Goal: Communication & Community: Answer question/provide support

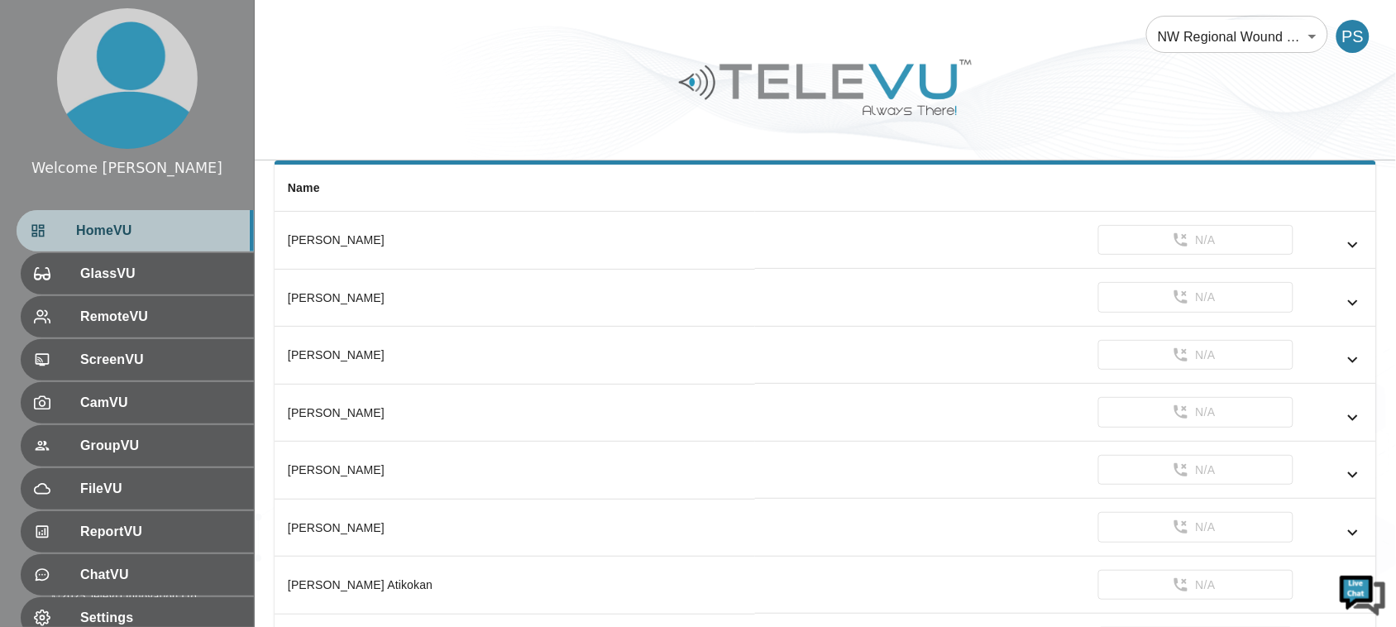
click at [80, 237] on span "HomeVU" at bounding box center [158, 231] width 165 height 20
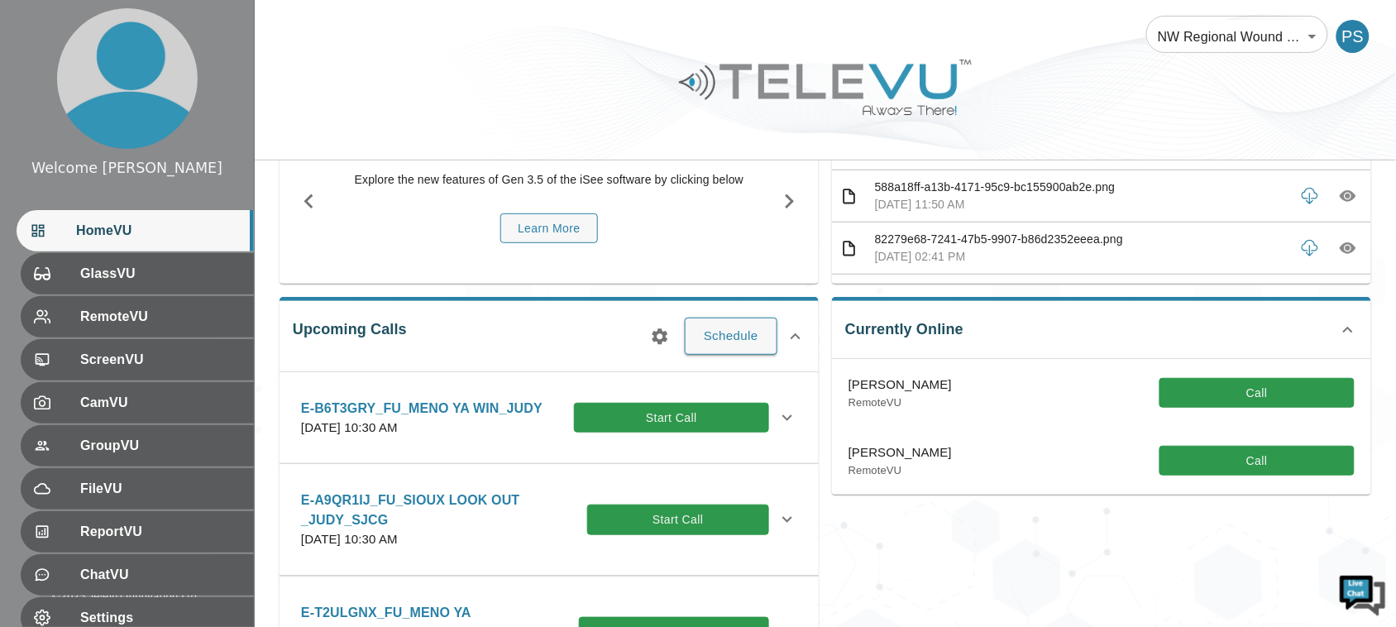
scroll to position [124, 0]
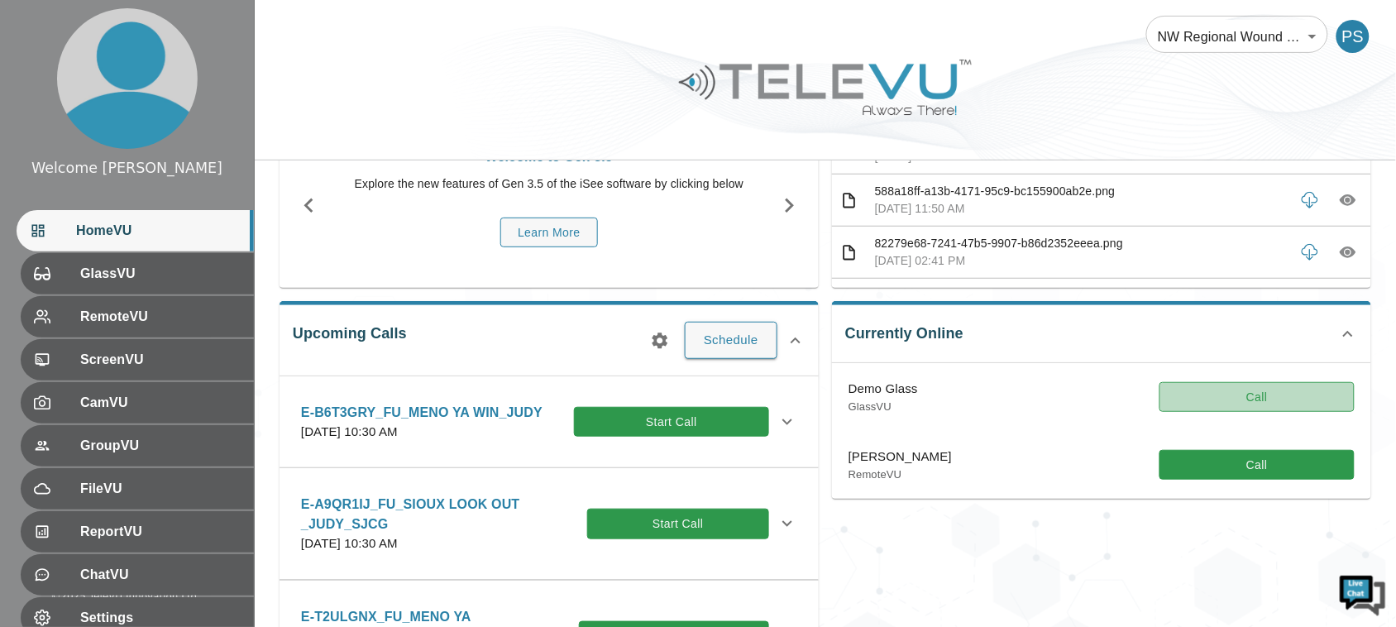
click at [1274, 393] on button "Call" at bounding box center [1256, 397] width 195 height 31
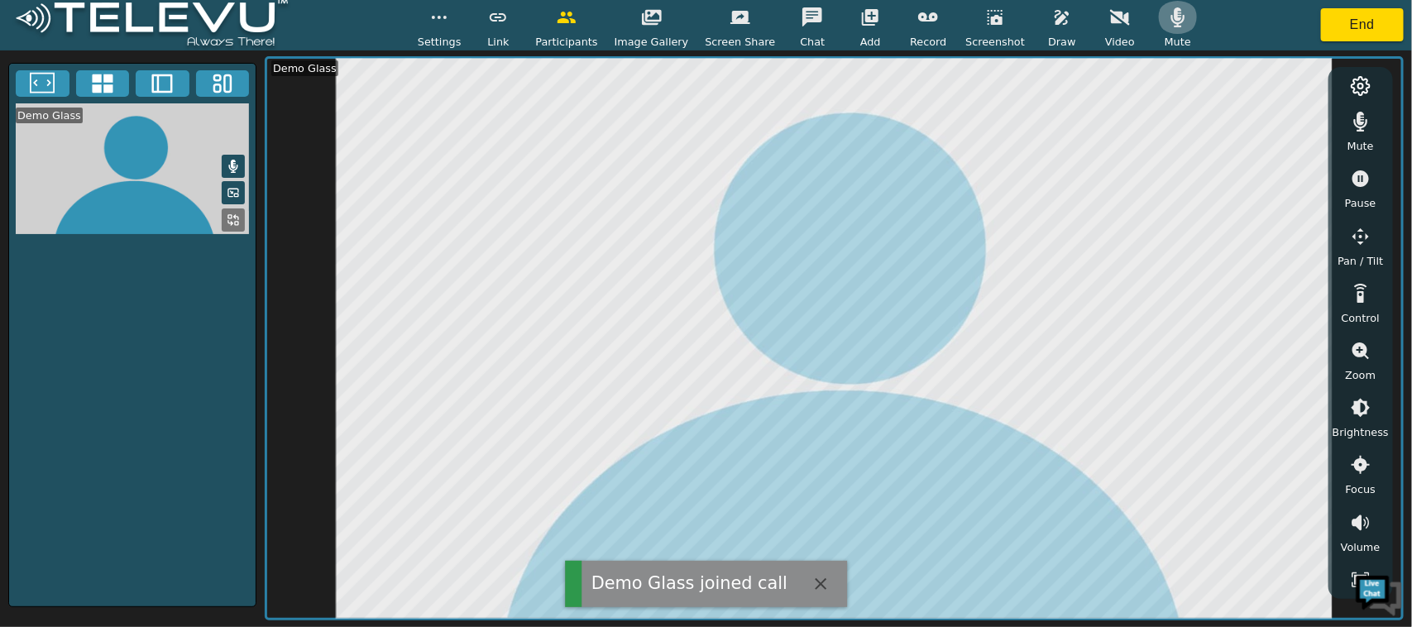
click at [1168, 17] on icon "button" at bounding box center [1178, 17] width 20 height 20
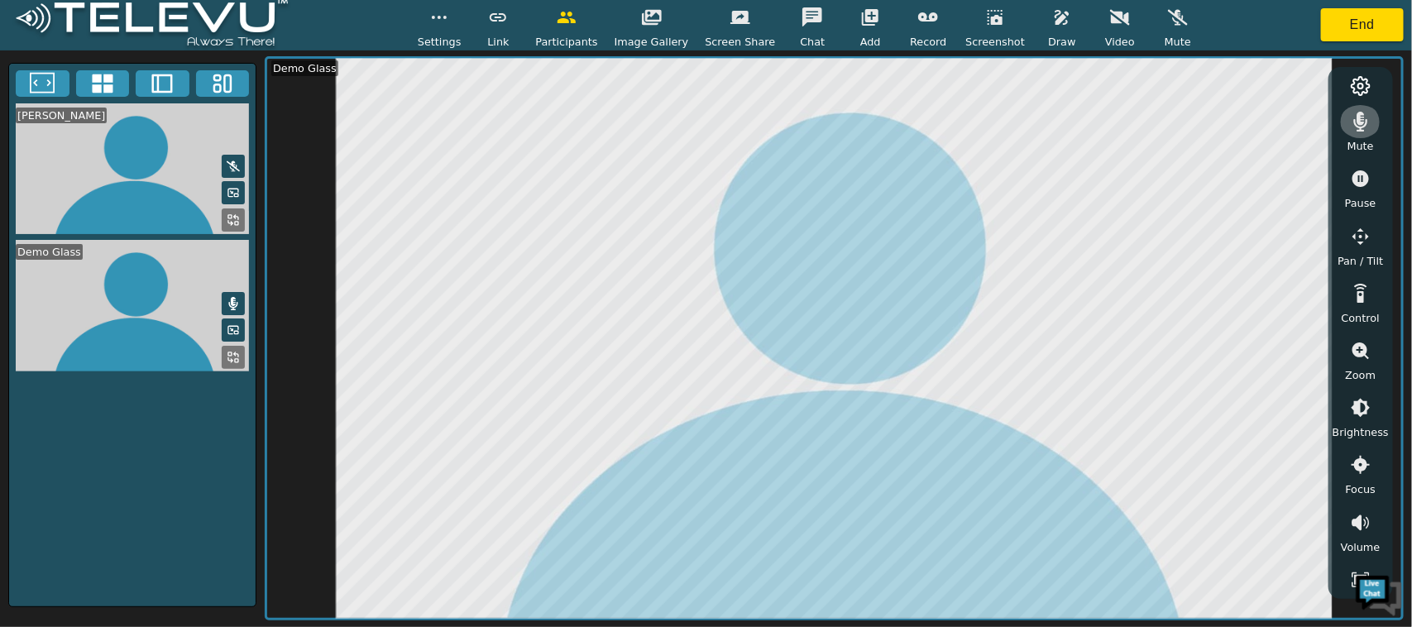
click at [1361, 130] on icon "button" at bounding box center [1361, 122] width 14 height 20
click at [1362, 135] on button "button" at bounding box center [1360, 121] width 41 height 33
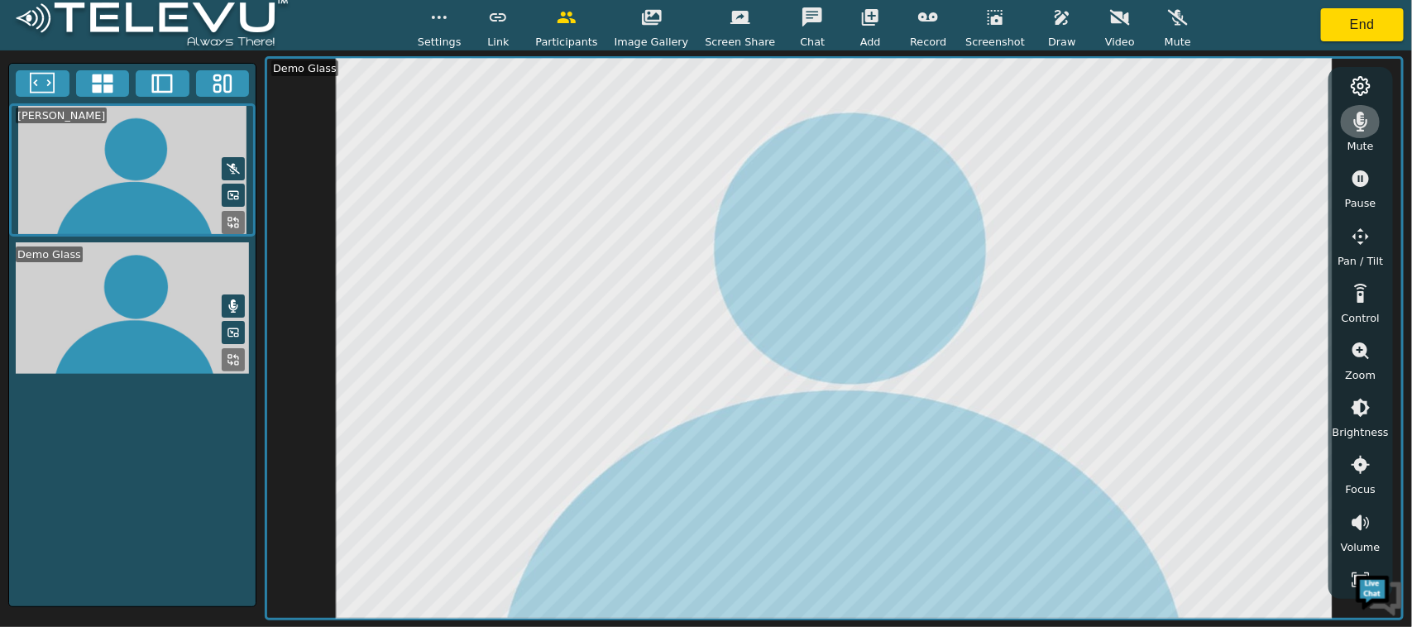
click at [1362, 135] on button "button" at bounding box center [1360, 121] width 41 height 33
click at [1354, 128] on icon "button" at bounding box center [1360, 122] width 20 height 20
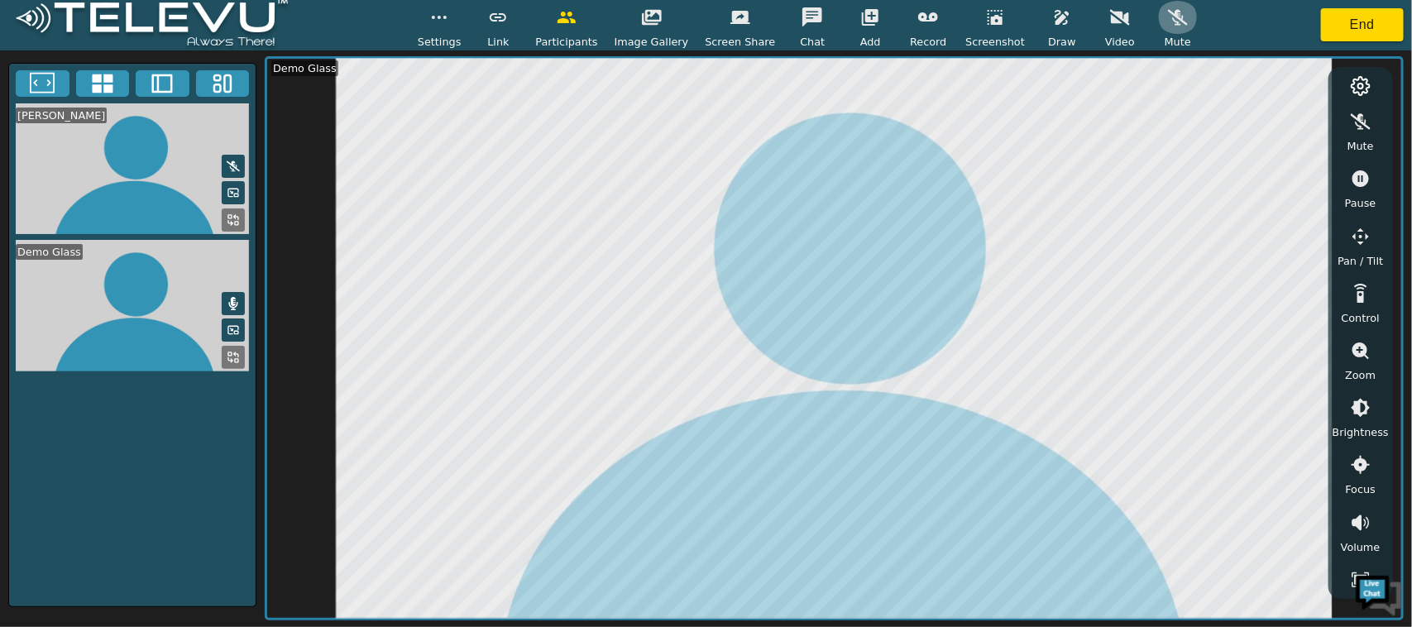
click at [1157, 23] on button "button" at bounding box center [1177, 17] width 41 height 33
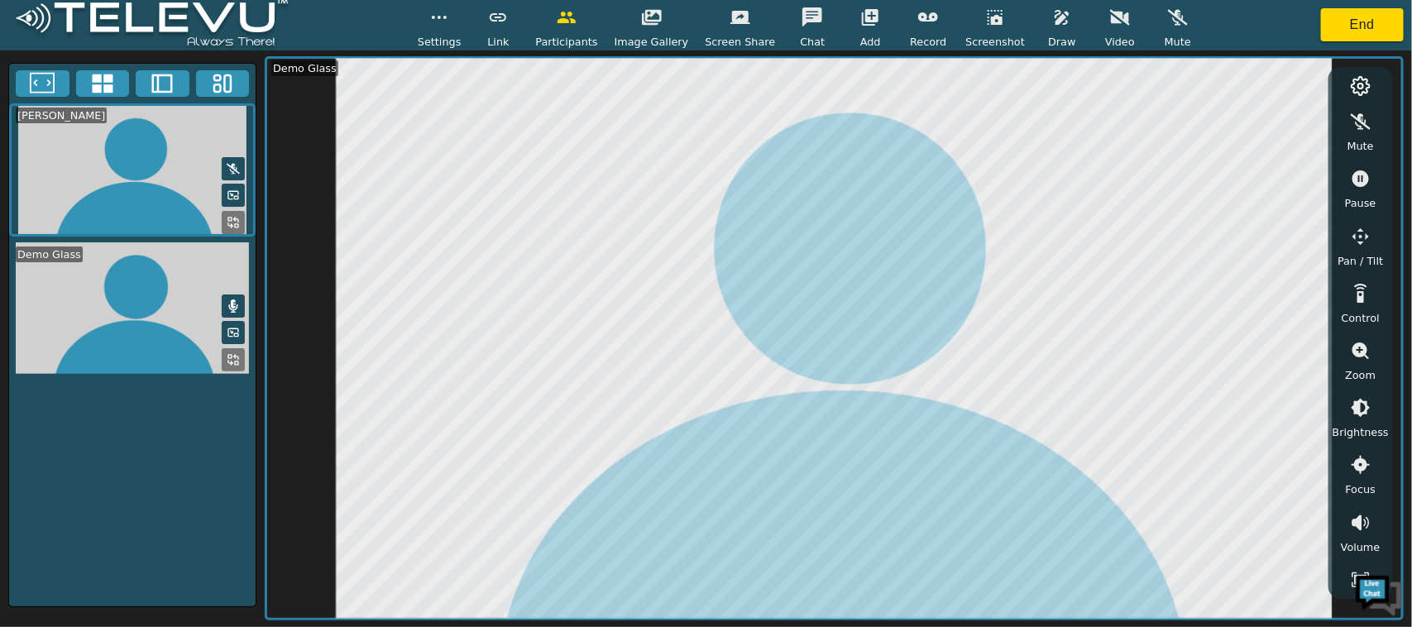
click at [1041, 31] on button "button" at bounding box center [1061, 17] width 41 height 33
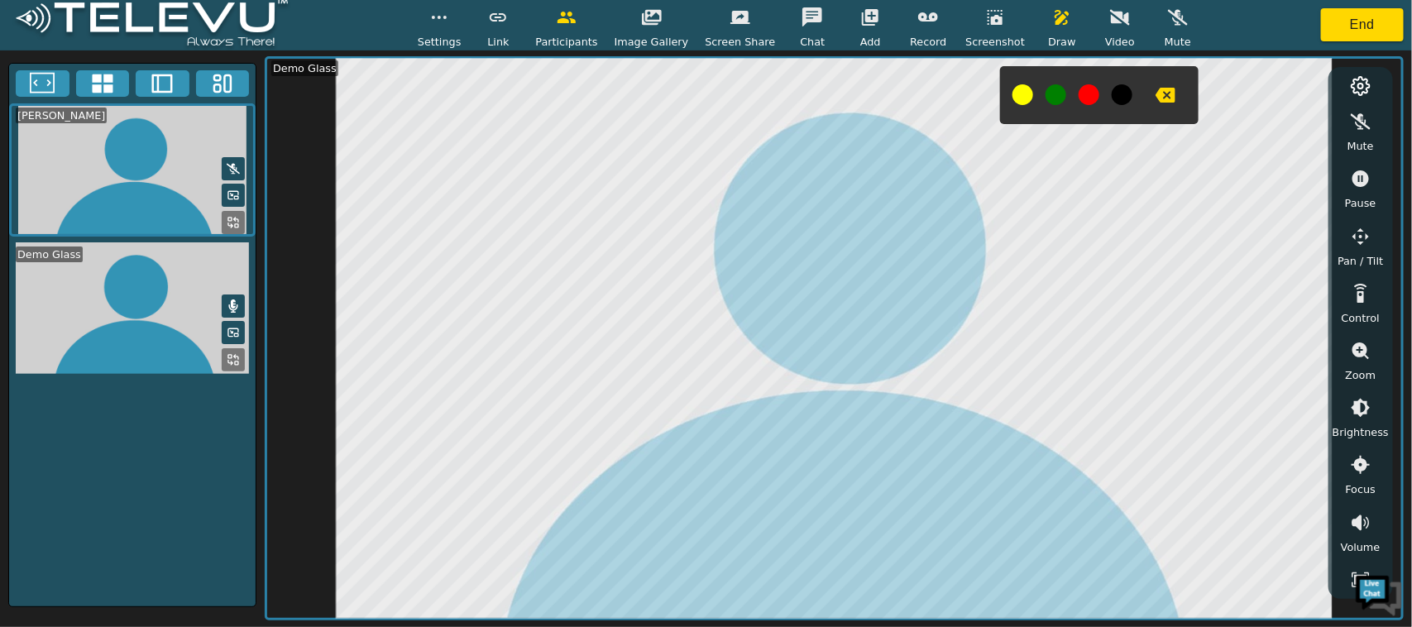
click at [1012, 89] on button at bounding box center [1022, 94] width 21 height 21
click at [1048, 34] on span "Draw" at bounding box center [1061, 42] width 27 height 16
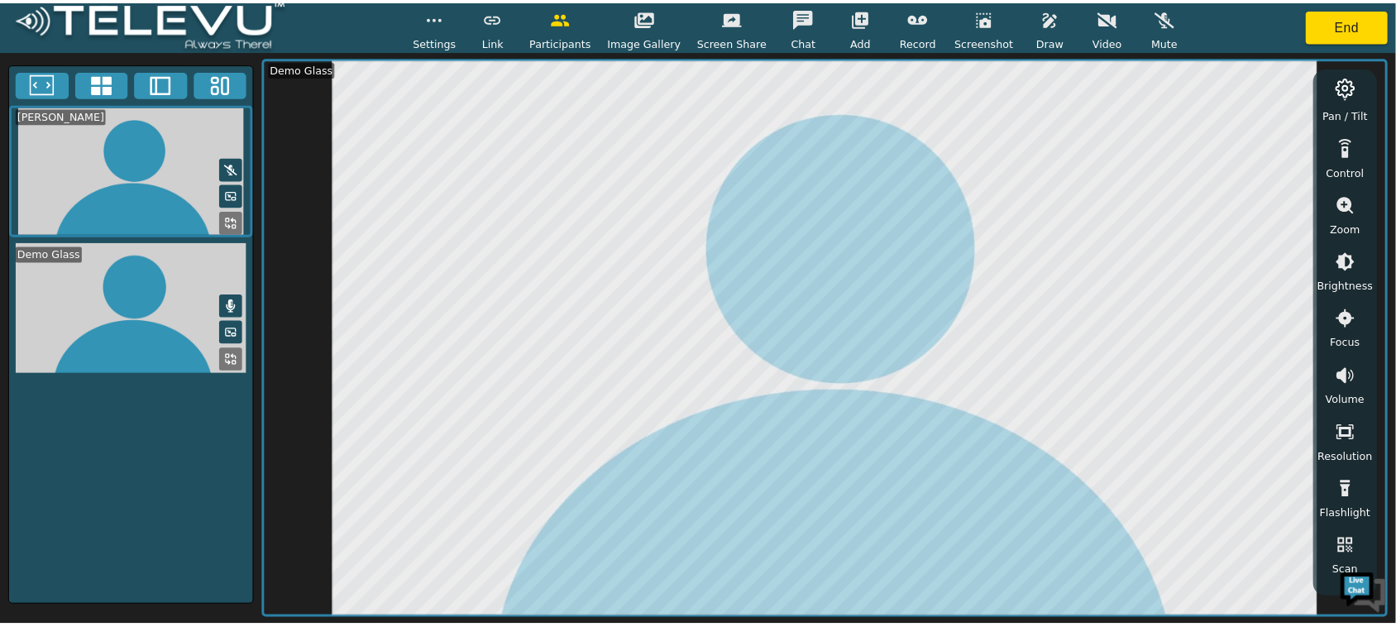
scroll to position [191, 0]
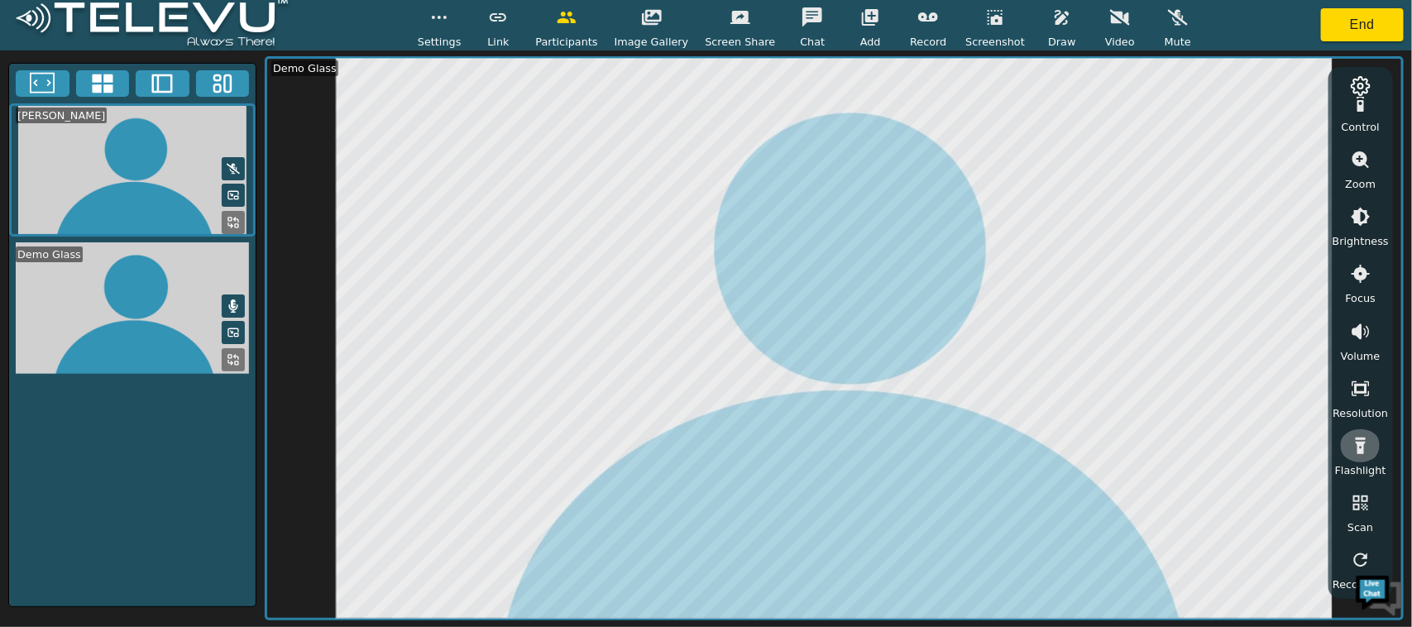
click at [1356, 442] on icon "button" at bounding box center [1360, 446] width 20 height 20
click at [1356, 442] on icon "button" at bounding box center [1359, 445] width 17 height 17
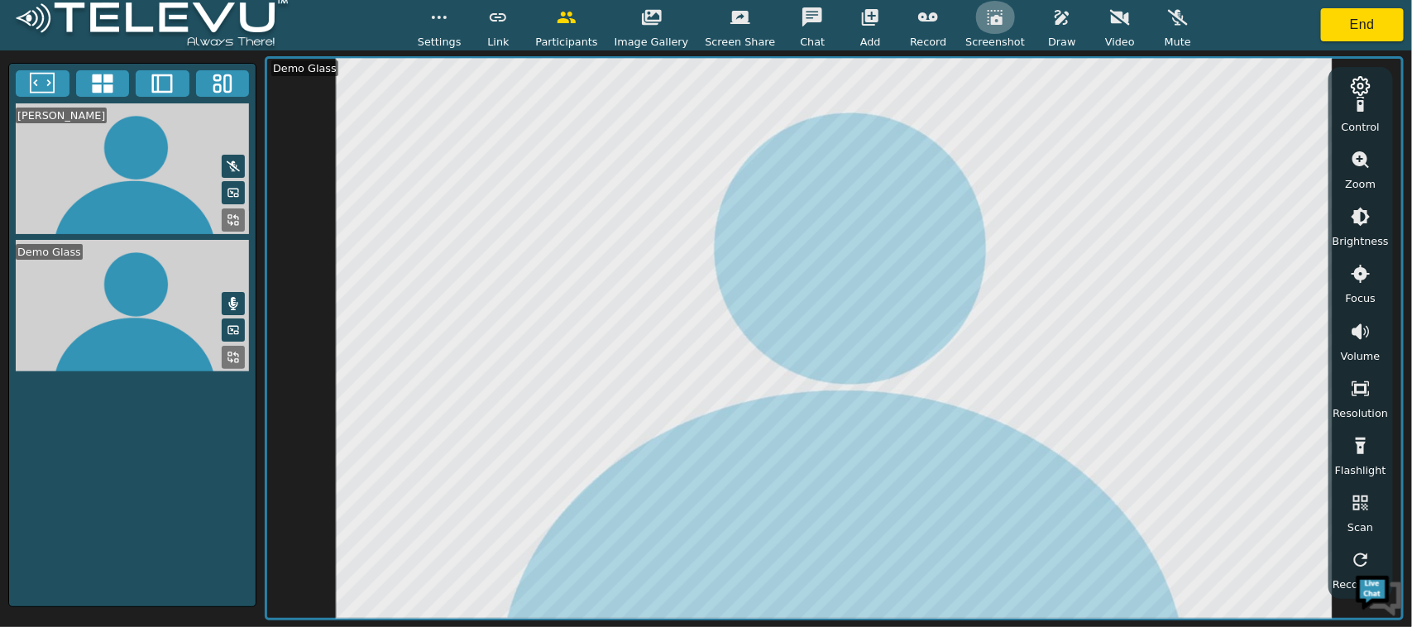
click at [987, 18] on icon "button" at bounding box center [994, 17] width 15 height 15
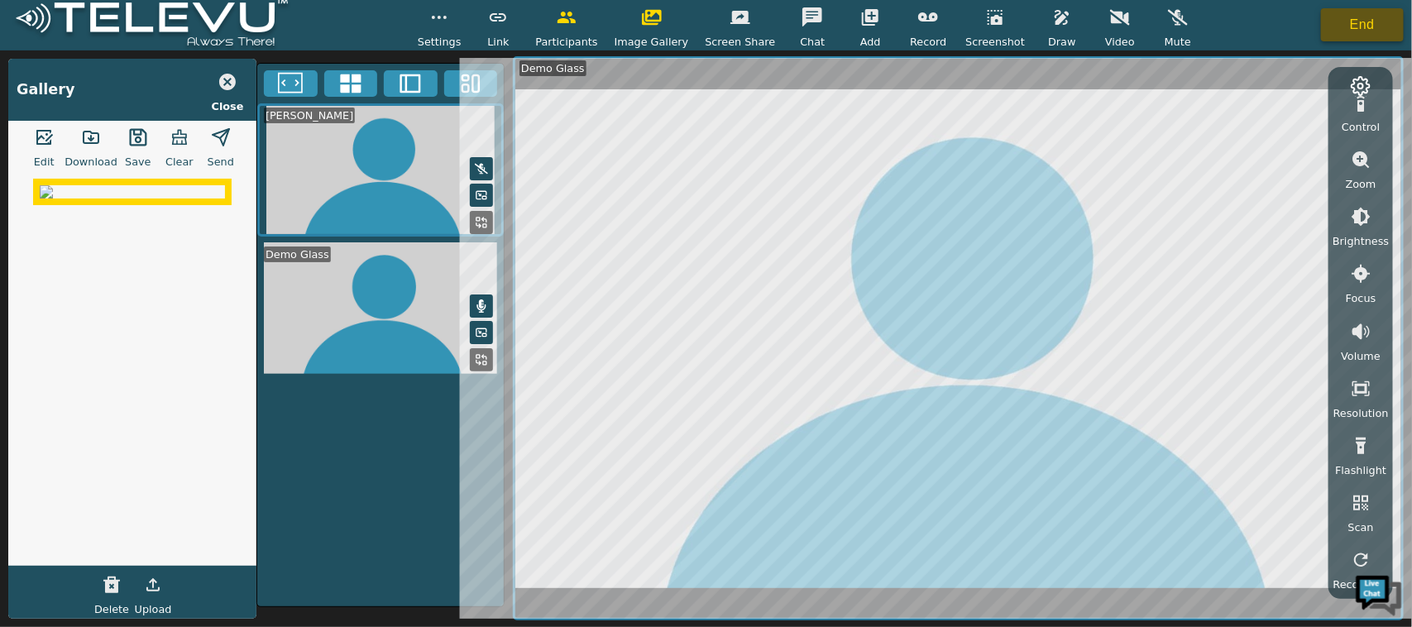
click at [1358, 22] on button "End" at bounding box center [1362, 24] width 83 height 33
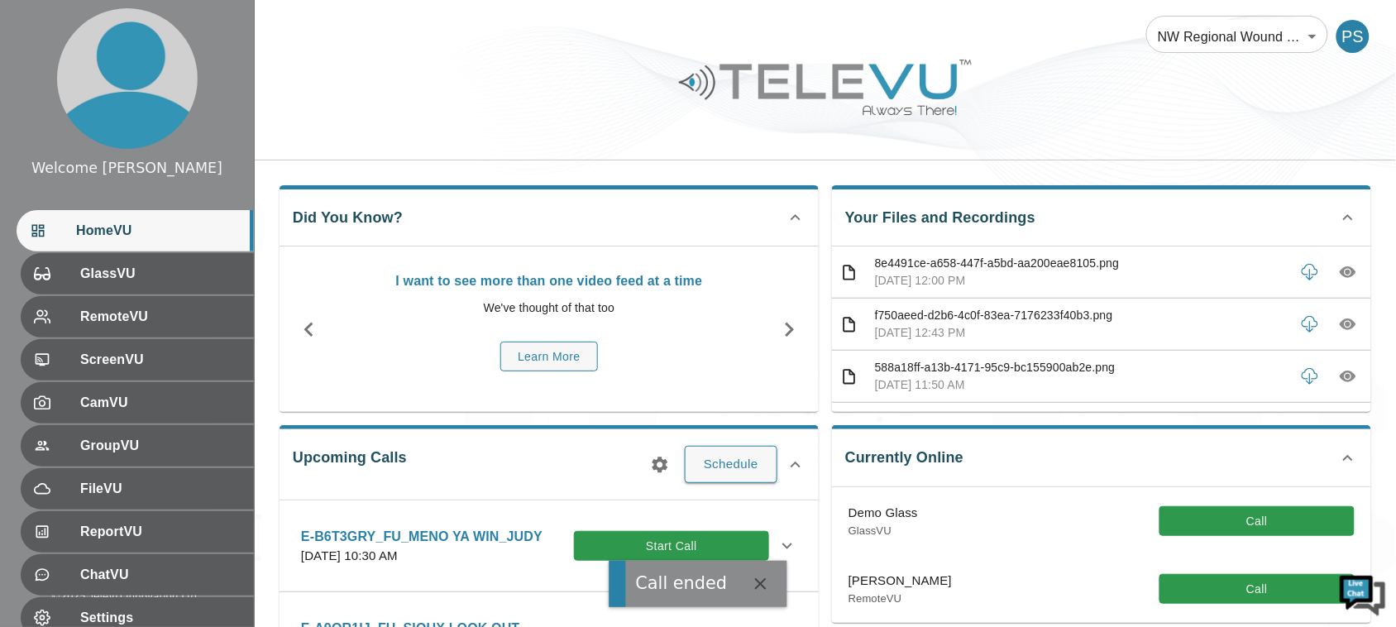
scroll to position [95, 0]
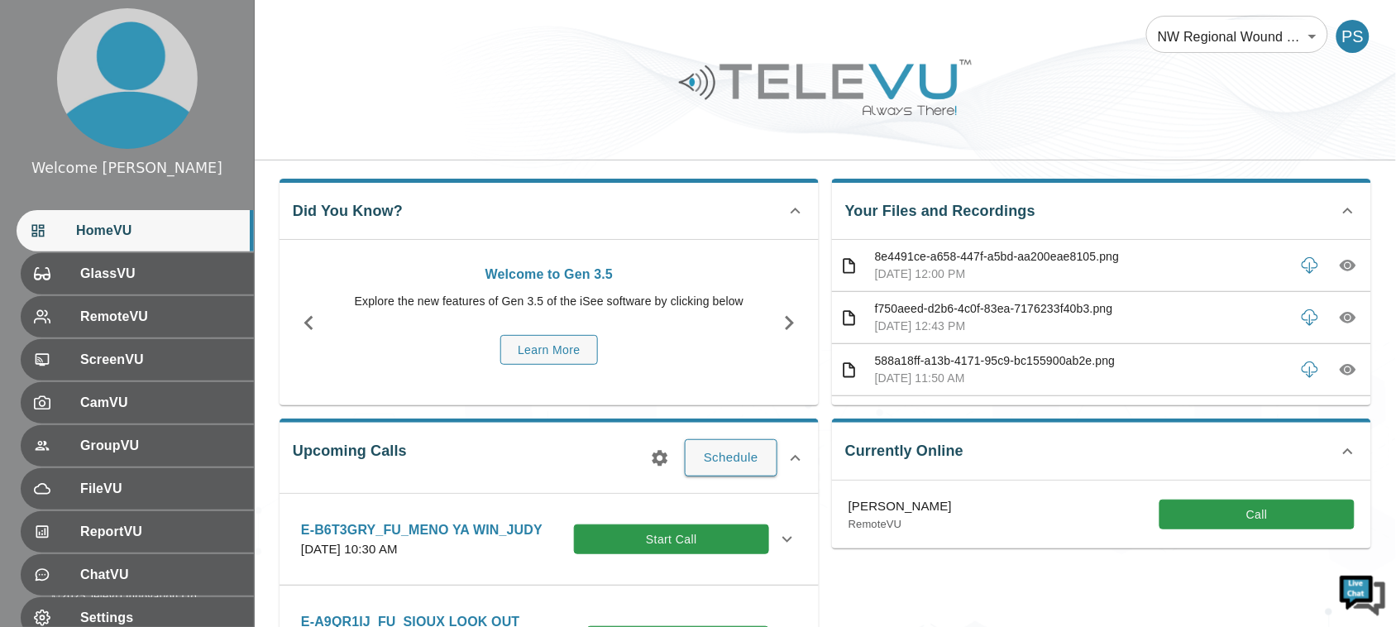
scroll to position [13, 0]
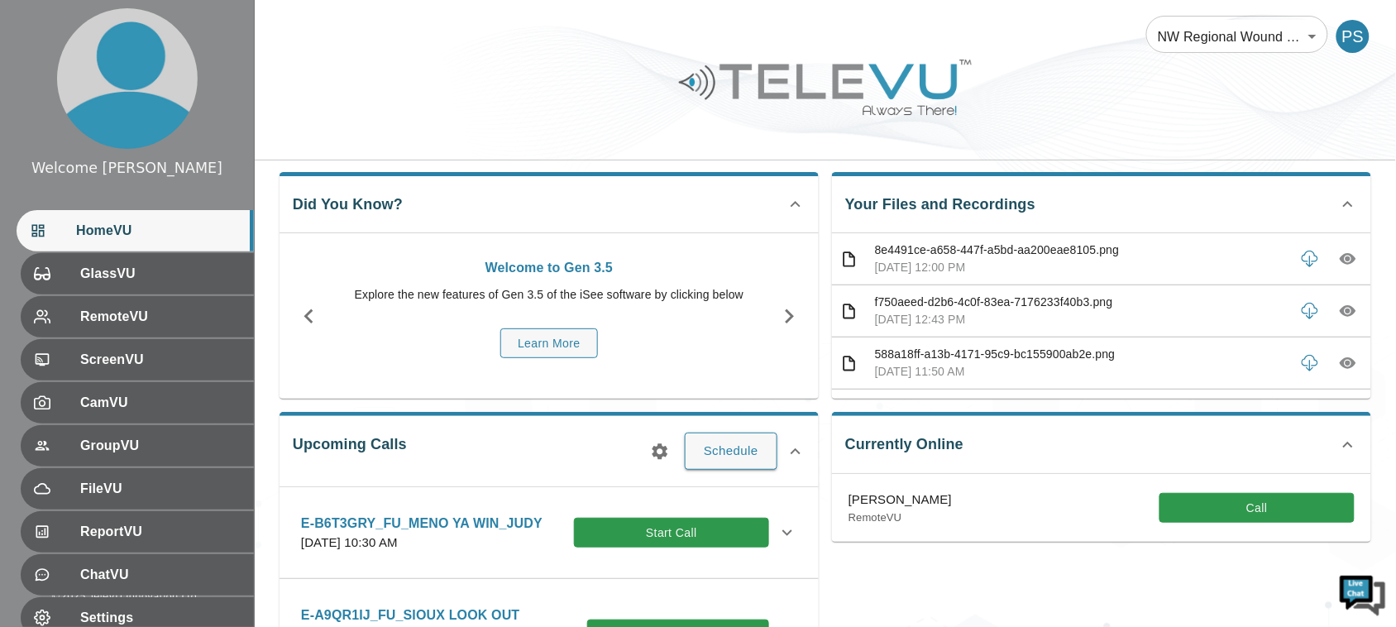
drag, startPoint x: 0, startPoint y: 0, endPoint x: 1408, endPoint y: 122, distance: 1413.7
click at [1395, 122] on html "Welcome [PERSON_NAME] HomeVU GlassVU RemoteVU ScreenVU CamVU GroupVU FileVU Rep…" at bounding box center [698, 524] width 1396 height 1074
